Goal: Transaction & Acquisition: Purchase product/service

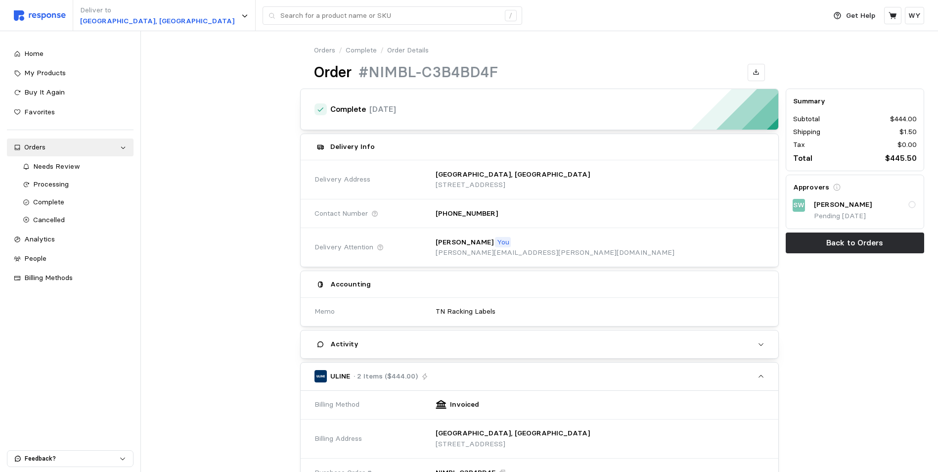
scroll to position [341, 0]
click at [891, 14] on icon at bounding box center [892, 15] width 8 height 7
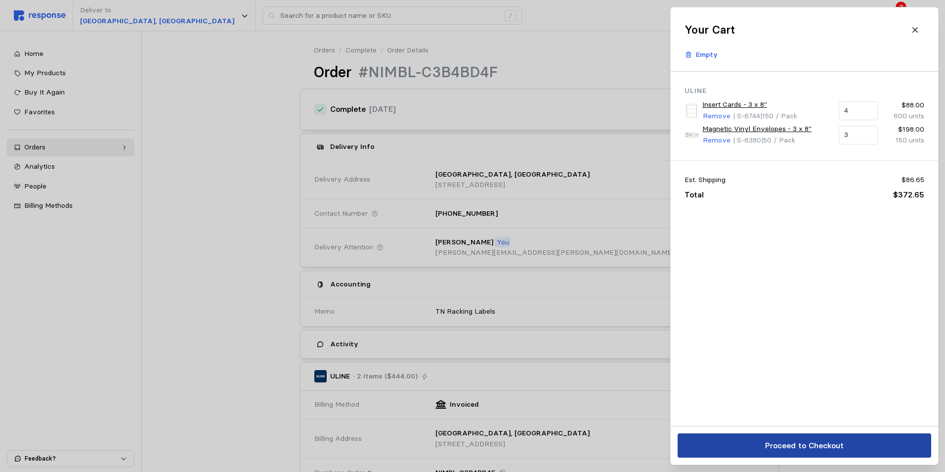
click at [716, 438] on button "Proceed to Checkout" at bounding box center [805, 445] width 254 height 24
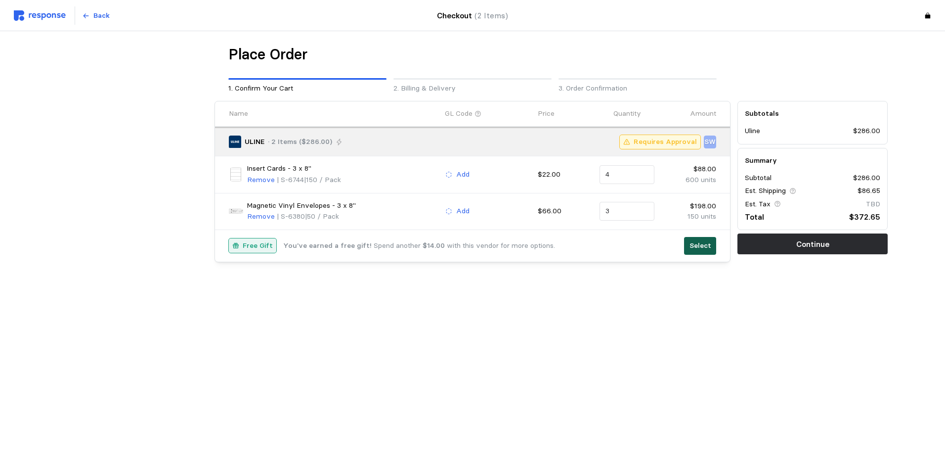
click at [697, 245] on p "Select" at bounding box center [701, 245] width 22 height 11
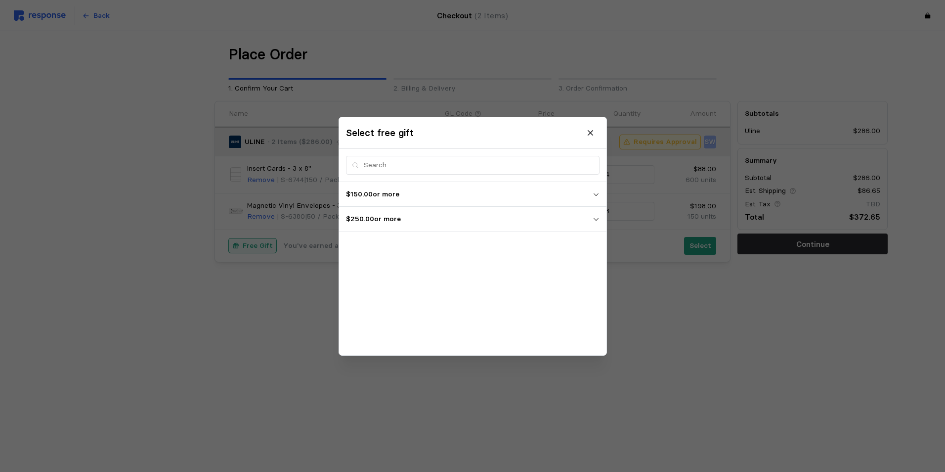
click at [600, 220] on button "$250.00 or more" at bounding box center [472, 219] width 267 height 25
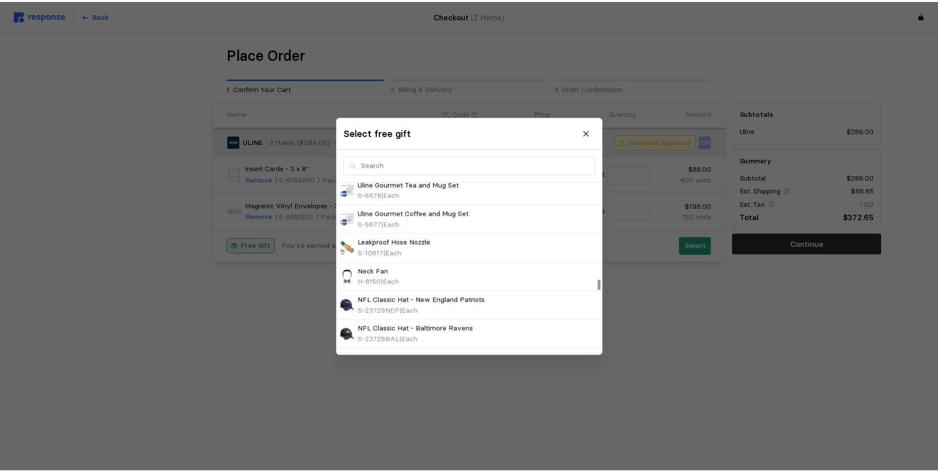
scroll to position [1582, 0]
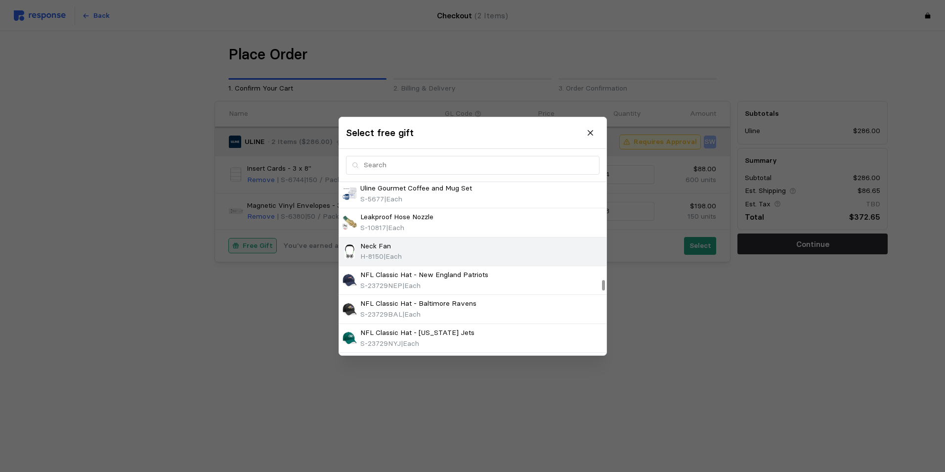
click at [378, 252] on span "H-8150" at bounding box center [371, 256] width 23 height 9
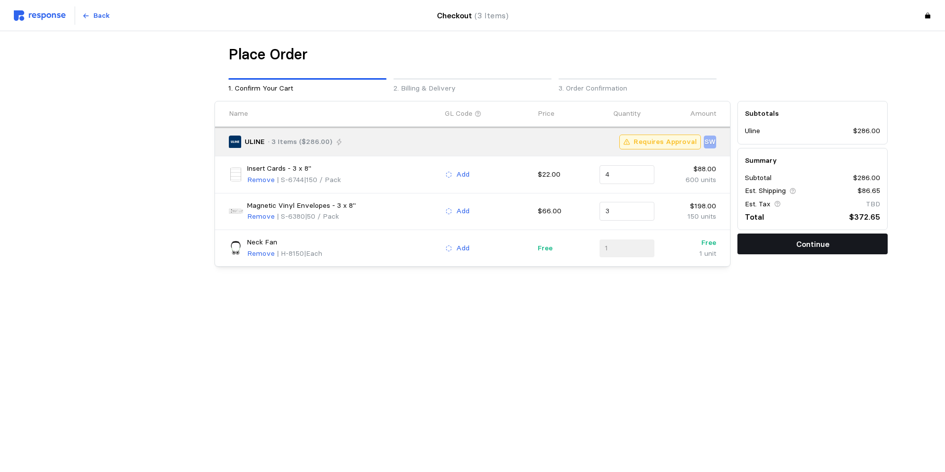
click at [813, 245] on p "Continue" at bounding box center [812, 244] width 33 height 12
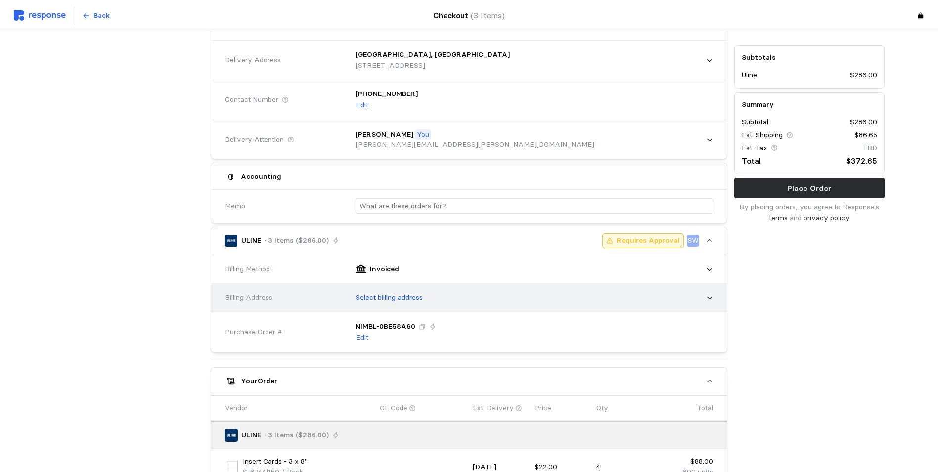
scroll to position [99, 0]
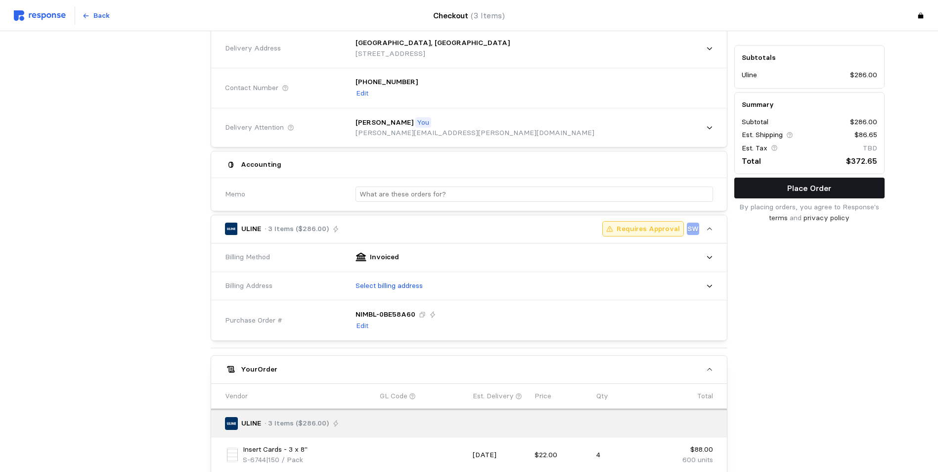
click at [808, 187] on p "Place Order" at bounding box center [809, 188] width 44 height 12
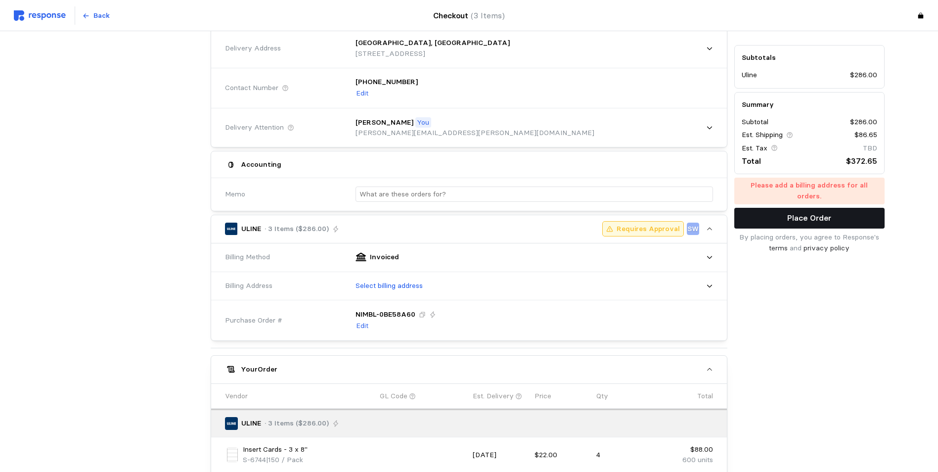
click at [791, 212] on p "Place Order" at bounding box center [809, 218] width 44 height 12
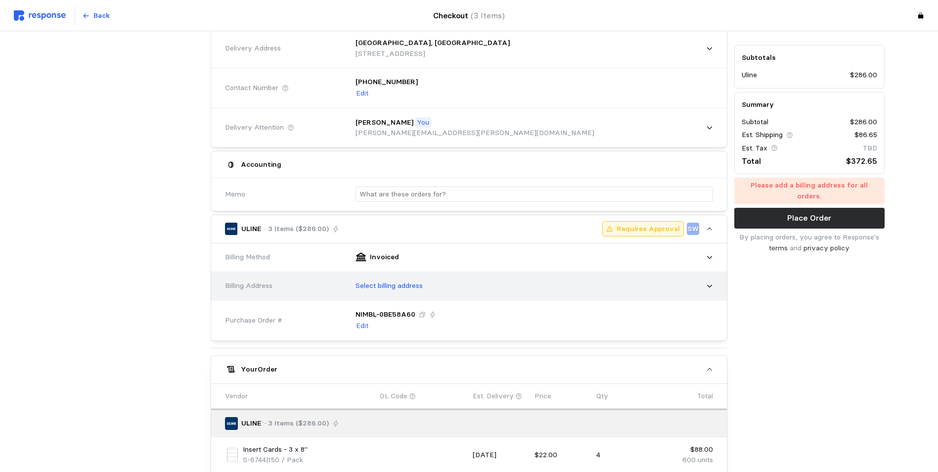
click at [381, 287] on p "Select billing address" at bounding box center [388, 285] width 67 height 11
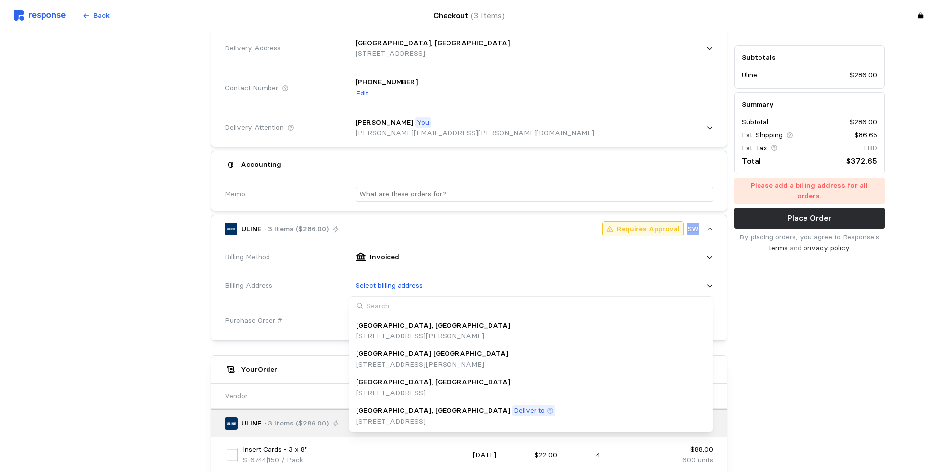
scroll to position [148, 0]
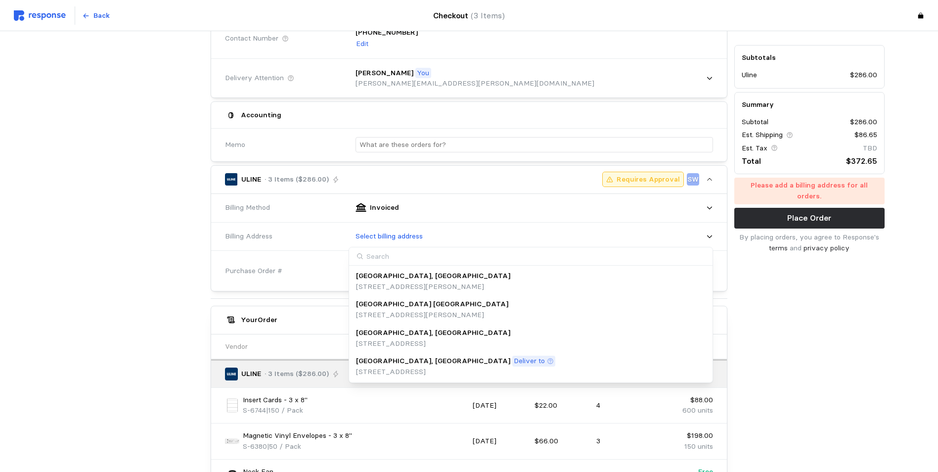
click at [514, 365] on p "Deliver to" at bounding box center [529, 360] width 31 height 11
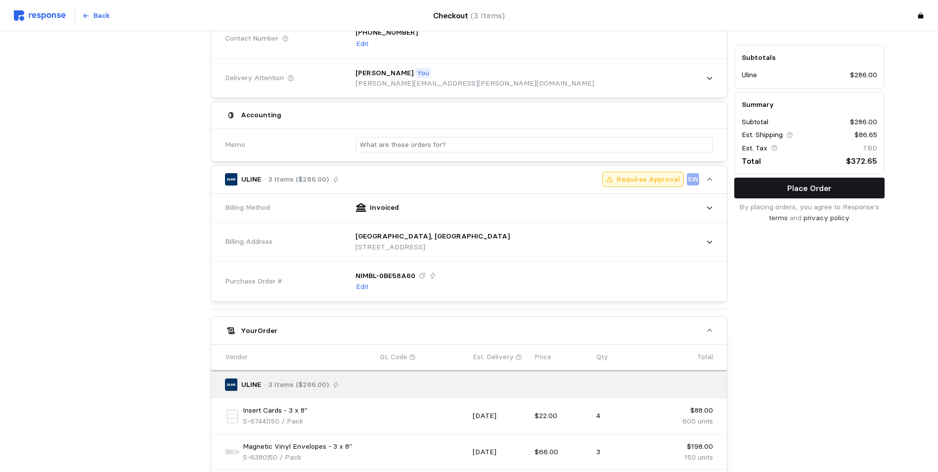
click at [808, 192] on p "Place Order" at bounding box center [809, 188] width 44 height 12
